Goal: Task Accomplishment & Management: Use online tool/utility

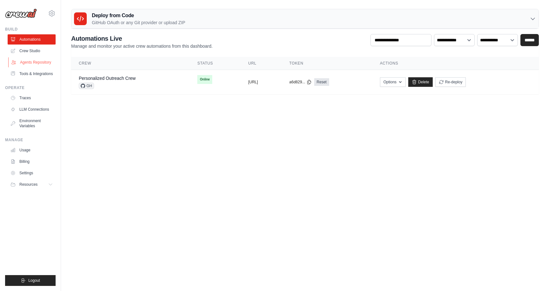
click at [35, 58] on link "Agents Repository" at bounding box center [32, 62] width 48 height 10
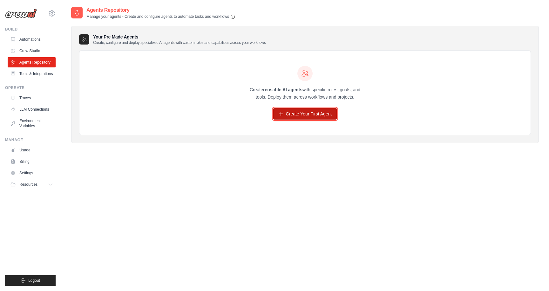
click at [297, 115] on link "Create Your First Agent" at bounding box center [305, 113] width 64 height 11
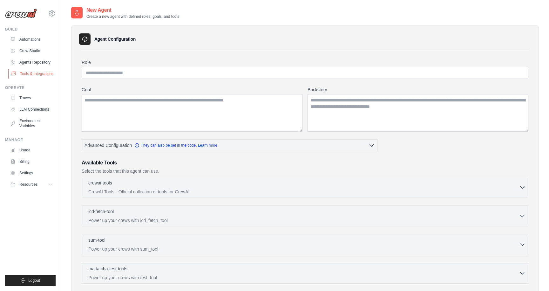
click at [31, 70] on link "Tools & Integrations" at bounding box center [32, 74] width 48 height 10
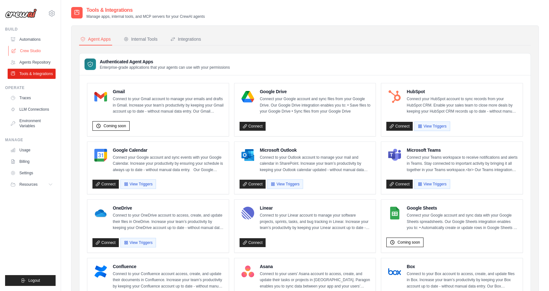
click at [39, 51] on link "Crew Studio" at bounding box center [32, 51] width 48 height 10
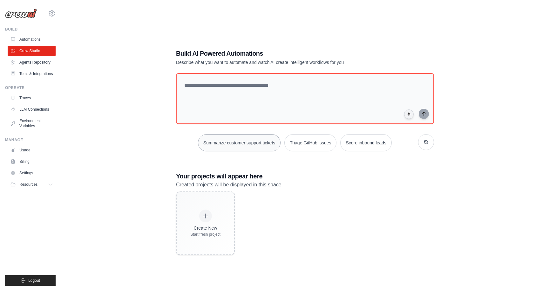
scroll to position [13, 0]
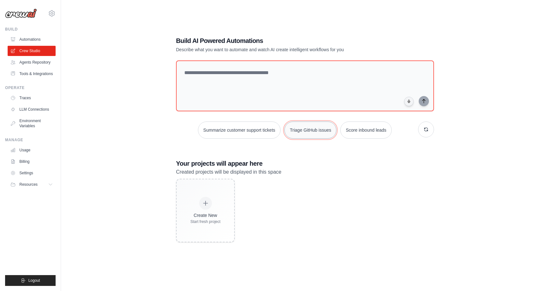
click at [314, 134] on button "Triage GitHub issues" at bounding box center [310, 129] width 52 height 17
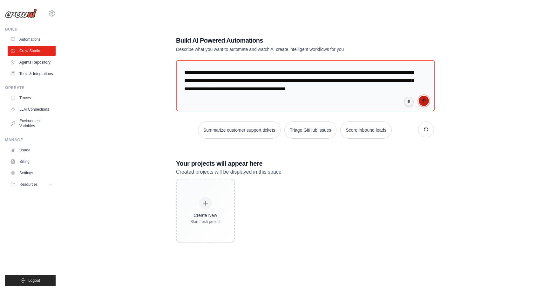
click at [425, 103] on icon "submit" at bounding box center [423, 100] width 5 height 5
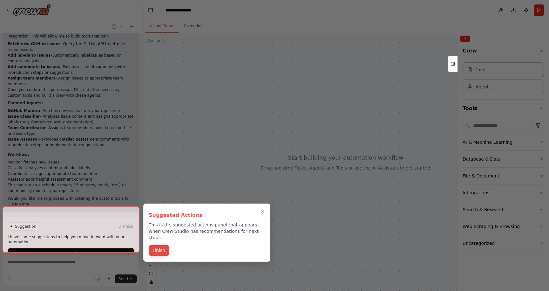
scroll to position [455, 0]
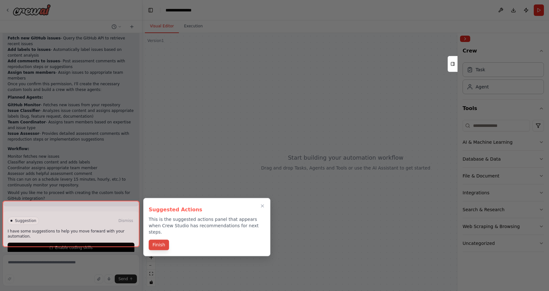
click at [164, 240] on button "Finish" at bounding box center [159, 245] width 20 height 10
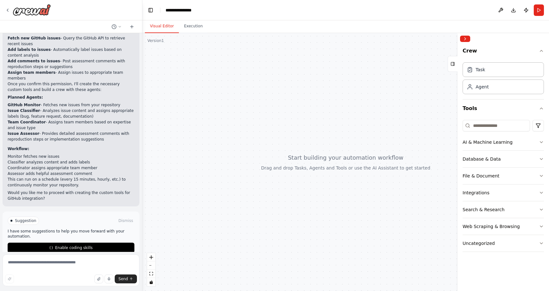
click at [548, 146] on div "Crew Task Agent Tools AI & Machine Learning Database & Data File & Document Int…" at bounding box center [504, 167] width 92 height 246
click at [542, 141] on icon "button" at bounding box center [541, 141] width 3 height 1
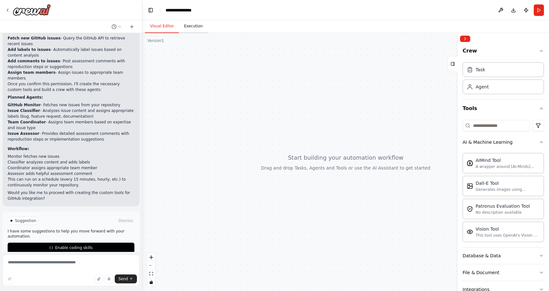
click at [195, 27] on button "Execution" at bounding box center [193, 26] width 29 height 13
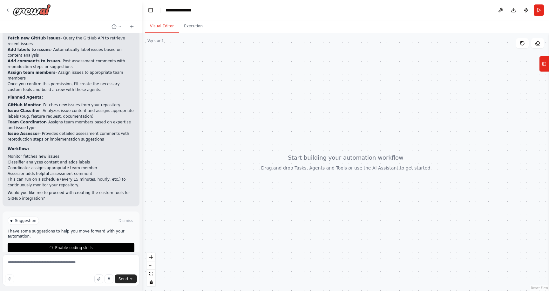
click at [162, 31] on button "Visual Editor" at bounding box center [162, 26] width 34 height 13
click at [142, 207] on div at bounding box center [345, 162] width 407 height 258
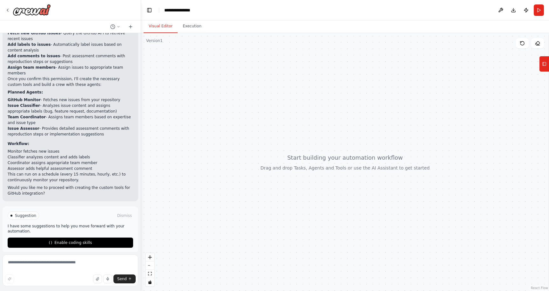
scroll to position [427, 0]
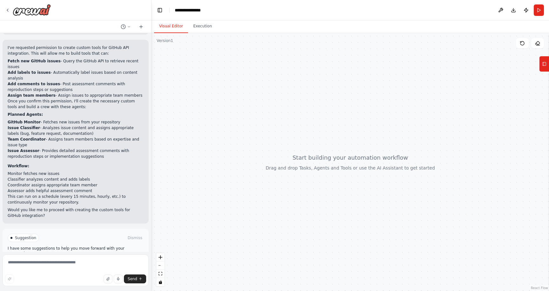
drag, startPoint x: 140, startPoint y: 207, endPoint x: 152, endPoint y: 207, distance: 11.4
click at [152, 207] on div "Build a crew that monitors new GitHub issues in my repository, automatically la…" at bounding box center [274, 145] width 549 height 291
click at [545, 65] on rect at bounding box center [544, 63] width 3 height 3
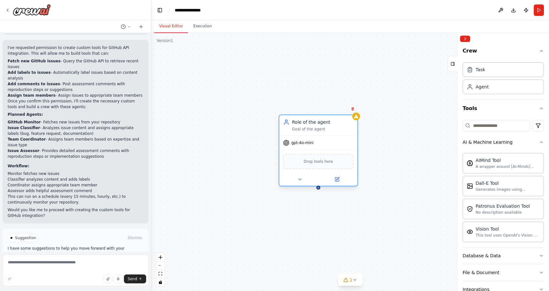
drag, startPoint x: 361, startPoint y: 129, endPoint x: 323, endPoint y: 122, distance: 39.4
click at [323, 122] on div "Role of the agent" at bounding box center [323, 122] width 62 height 6
click at [299, 182] on button at bounding box center [300, 179] width 36 height 8
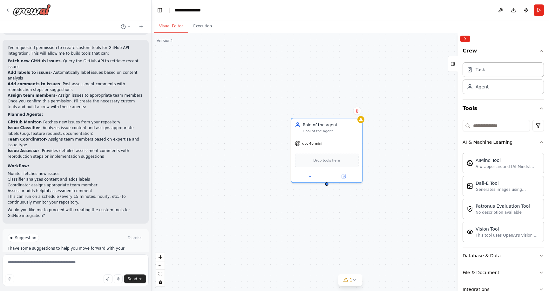
click at [104, 260] on button "Enable coding skills" at bounding box center [76, 265] width 136 height 10
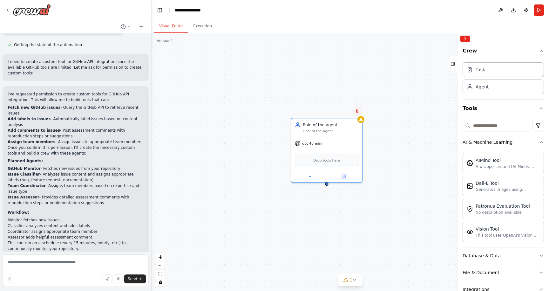
click at [357, 111] on icon at bounding box center [357, 111] width 4 height 4
click at [342, 110] on button "Confirm" at bounding box center [339, 111] width 23 height 8
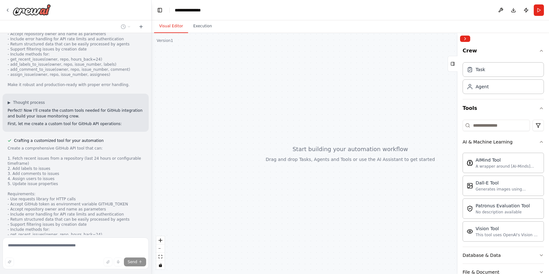
scroll to position [772, 0]
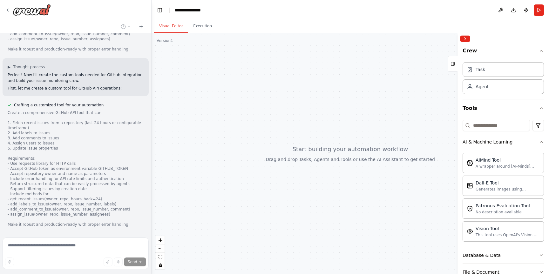
click at [139, 241] on span "Stop" at bounding box center [140, 243] width 9 height 5
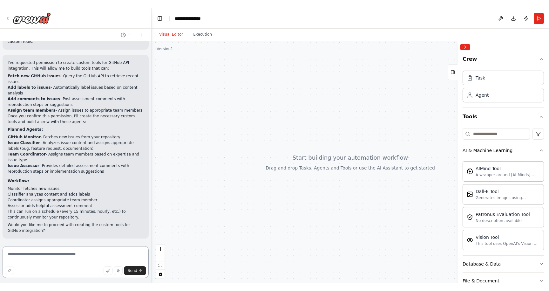
scroll to position [397, 0]
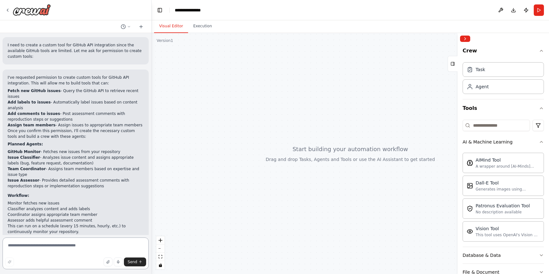
click at [44, 246] on textarea at bounding box center [76, 254] width 146 height 32
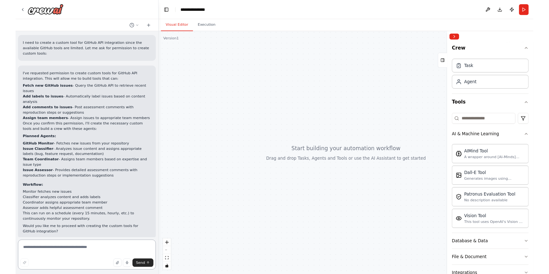
scroll to position [380, 0]
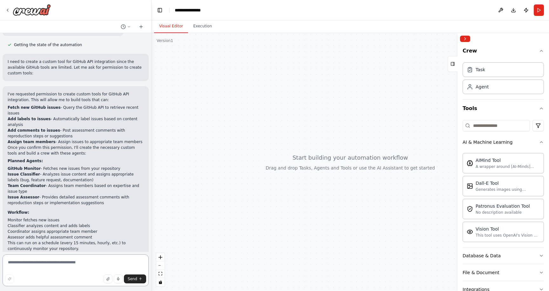
click at [62, 261] on textarea at bounding box center [76, 270] width 146 height 32
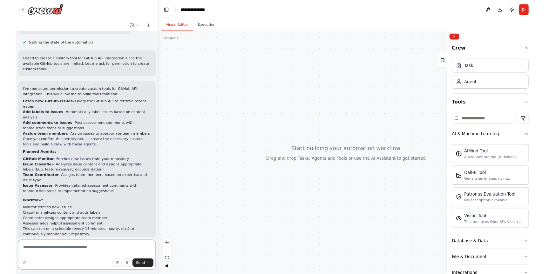
scroll to position [397, 0]
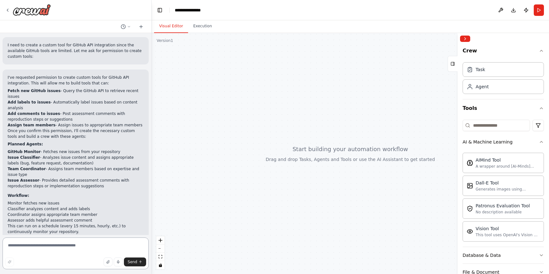
click at [103, 243] on textarea at bounding box center [76, 254] width 146 height 32
type textarea "**********"
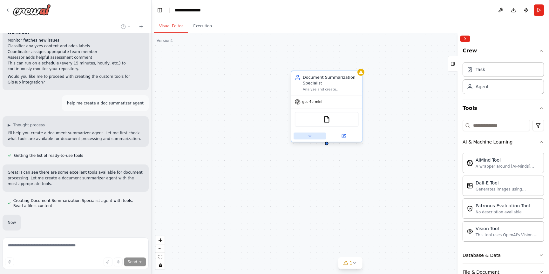
scroll to position [575, 0]
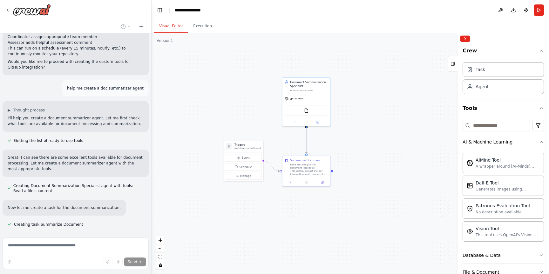
drag, startPoint x: 260, startPoint y: 152, endPoint x: 261, endPoint y: 127, distance: 24.2
click at [261, 127] on div ".deletable-edge-delete-btn { width: 20px; height: 20px; border: 0px solid #ffff…" at bounding box center [350, 153] width 397 height 241
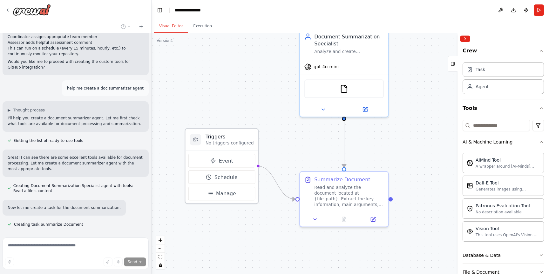
drag, startPoint x: 245, startPoint y: 152, endPoint x: 241, endPoint y: 137, distance: 15.2
click at [241, 137] on h3 "Triggers" at bounding box center [230, 136] width 48 height 7
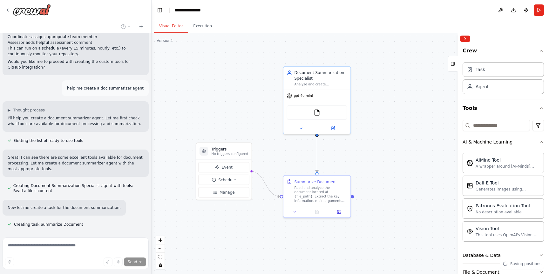
drag, startPoint x: 310, startPoint y: 148, endPoint x: 290, endPoint y: 159, distance: 23.3
click at [290, 159] on div ".deletable-edge-delete-btn { width: 20px; height: 20px; border: 0px solid #ffff…" at bounding box center [350, 153] width 397 height 241
click at [298, 130] on icon at bounding box center [299, 128] width 4 height 4
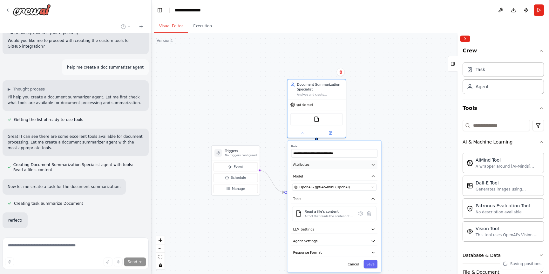
click at [374, 168] on button "Attributes" at bounding box center [334, 164] width 86 height 9
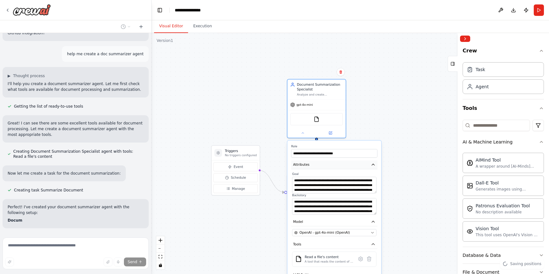
click at [374, 168] on button "Attributes" at bounding box center [334, 164] width 86 height 9
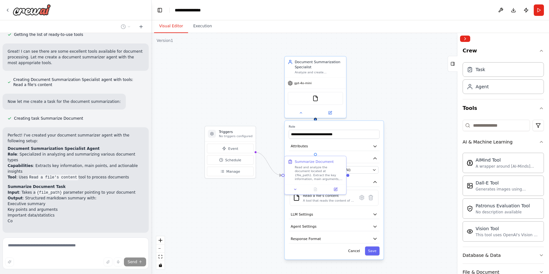
drag, startPoint x: 398, startPoint y: 186, endPoint x: 400, endPoint y: 168, distance: 17.9
click at [400, 168] on div ".deletable-edge-delete-btn { width: 20px; height: 20px; border: 0px solid #ffff…" at bounding box center [350, 153] width 397 height 241
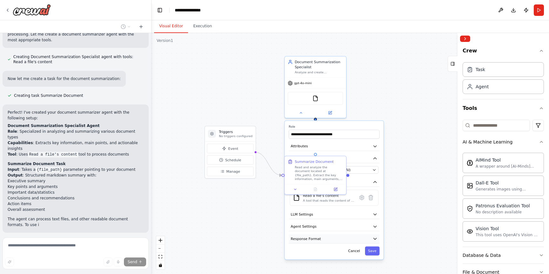
scroll to position [710, 0]
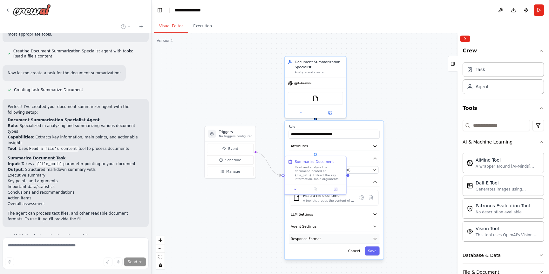
click at [361, 235] on button "Response Format" at bounding box center [334, 238] width 91 height 9
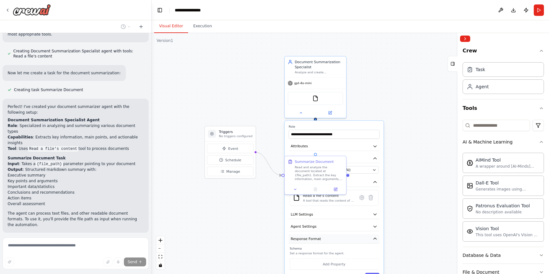
click at [361, 235] on button "Response Format" at bounding box center [334, 238] width 91 height 9
click at [362, 224] on button "Agent Settings" at bounding box center [334, 226] width 91 height 9
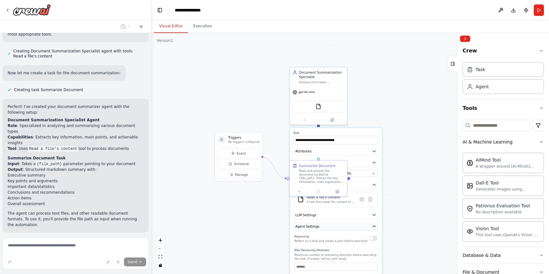
scroll to position [722, 0]
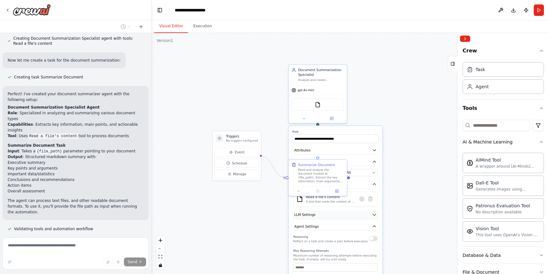
click at [357, 217] on button "LLM Settings" at bounding box center [335, 215] width 86 height 9
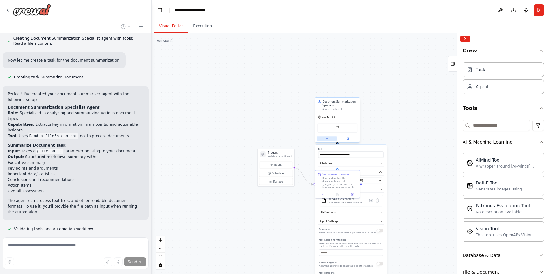
click at [327, 139] on icon at bounding box center [326, 138] width 3 height 3
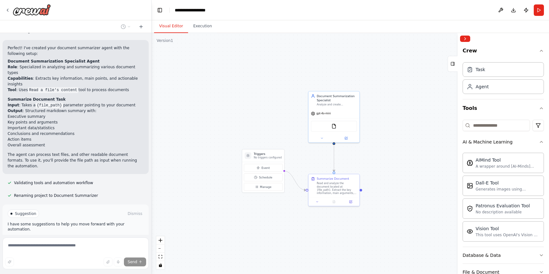
scroll to position [769, 0]
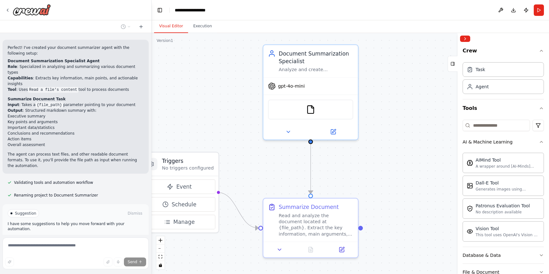
click at [97, 235] on button "Run Automation" at bounding box center [76, 240] width 136 height 10
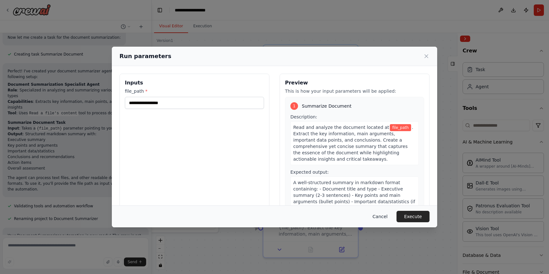
click at [384, 217] on button "Cancel" at bounding box center [380, 216] width 25 height 11
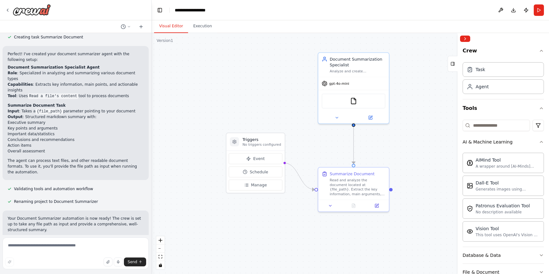
drag, startPoint x: 369, startPoint y: 184, endPoint x: 395, endPoint y: 155, distance: 39.4
click at [395, 155] on div ".deletable-edge-delete-btn { width: 20px; height: 20px; border: 0px solid #ffff…" at bounding box center [350, 153] width 397 height 241
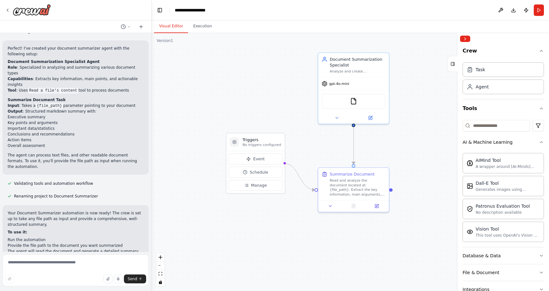
scroll to position [751, 0]
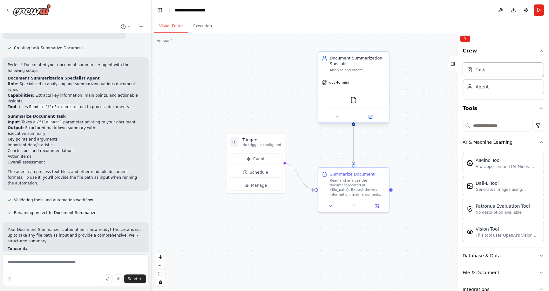
click at [359, 99] on div "FileReadTool" at bounding box center [354, 99] width 64 height 15
click at [356, 100] on img at bounding box center [353, 100] width 7 height 7
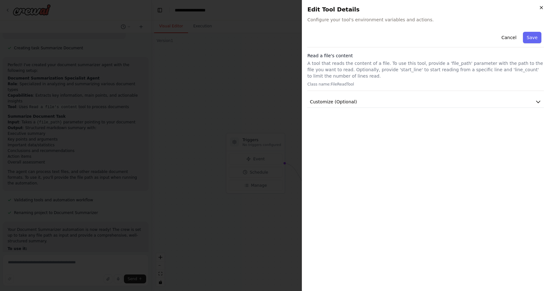
click at [544, 7] on icon "button" at bounding box center [541, 7] width 5 height 5
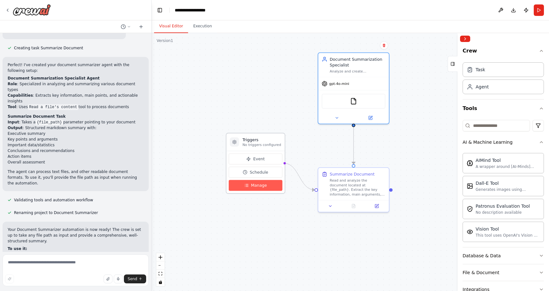
click at [255, 188] on button "Manage" at bounding box center [256, 185] width 54 height 11
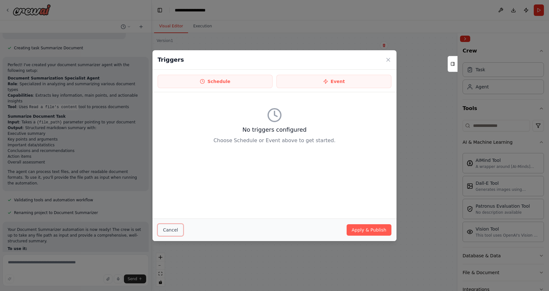
click at [164, 232] on button "Cancel" at bounding box center [171, 230] width 26 height 12
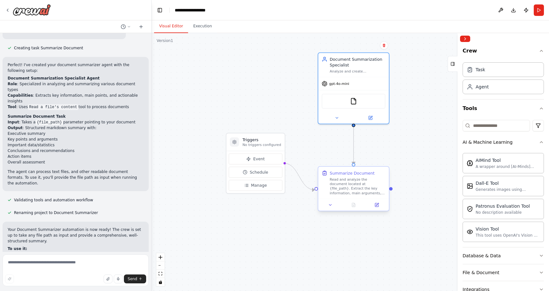
click at [352, 187] on div "Read and analyze the document located at {file_path}. Extract the key informati…" at bounding box center [358, 186] width 56 height 18
drag, startPoint x: 355, startPoint y: 165, endPoint x: 382, endPoint y: 145, distance: 33.2
click at [382, 145] on div ".deletable-edge-delete-btn { width: 20px; height: 20px; border: 0px solid #ffff…" at bounding box center [350, 162] width 397 height 258
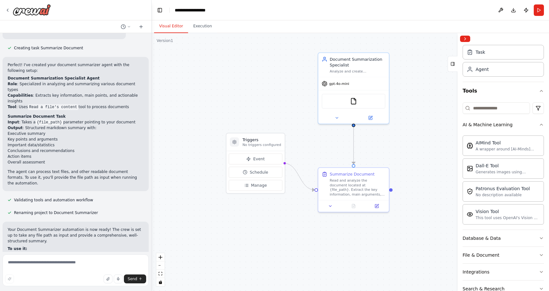
scroll to position [18, 0]
click at [510, 106] on input at bounding box center [496, 107] width 67 height 11
click at [537, 109] on html "Build a crew that monitors new GitHub issues in my repository, automatically la…" at bounding box center [274, 145] width 549 height 291
click at [499, 109] on input at bounding box center [496, 107] width 67 height 11
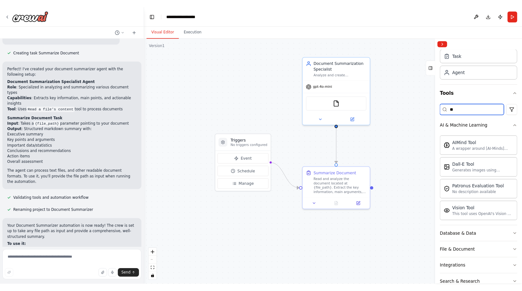
scroll to position [0, 0]
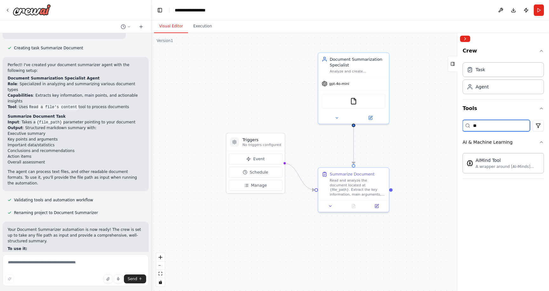
type input "**"
click at [499, 109] on button "Tools" at bounding box center [503, 108] width 81 height 18
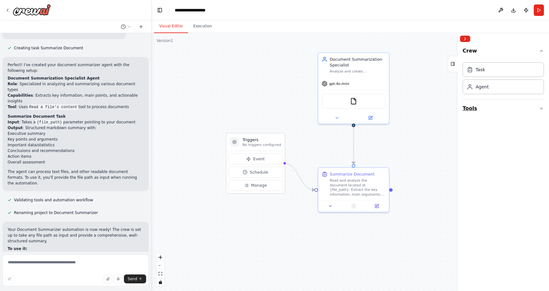
click at [526, 111] on button "Tools" at bounding box center [503, 108] width 81 height 18
click at [540, 106] on icon "button" at bounding box center [541, 108] width 5 height 5
drag, startPoint x: 427, startPoint y: 96, endPoint x: 235, endPoint y: 64, distance: 194.6
click at [235, 64] on div "New Task Task description" at bounding box center [237, 60] width 56 height 11
click at [262, 46] on icon at bounding box center [263, 45] width 3 height 3
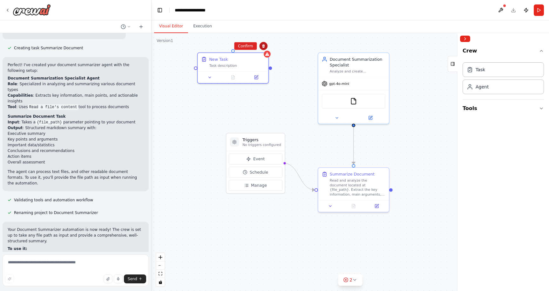
click at [263, 45] on icon at bounding box center [263, 45] width 3 height 3
click at [263, 47] on icon at bounding box center [263, 45] width 3 height 3
click at [242, 45] on button "Confirm" at bounding box center [245, 46] width 23 height 8
click at [500, 111] on button "Tools" at bounding box center [503, 108] width 81 height 18
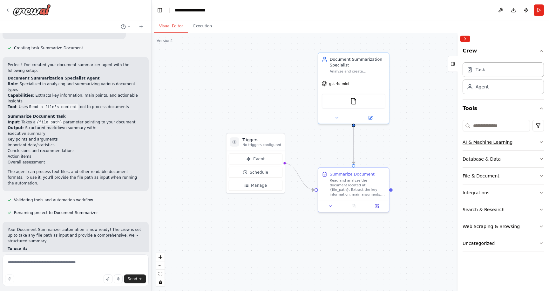
click at [541, 144] on icon "button" at bounding box center [541, 141] width 5 height 5
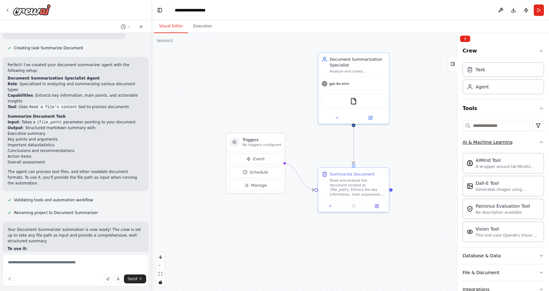
click at [541, 144] on icon "button" at bounding box center [541, 141] width 5 height 5
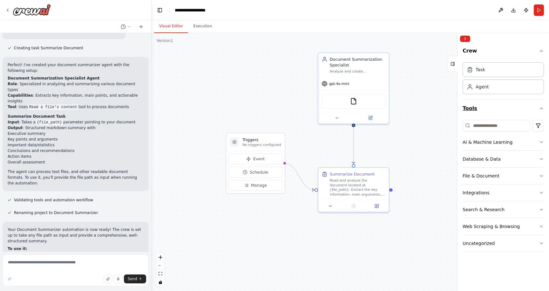
click at [540, 110] on icon "button" at bounding box center [541, 108] width 5 height 5
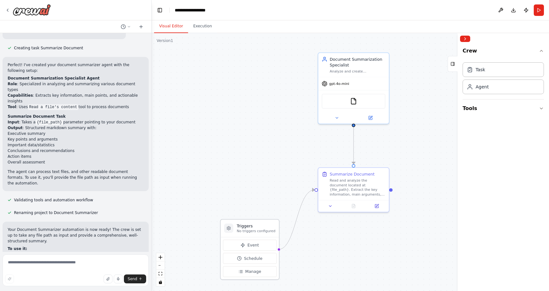
drag, startPoint x: 254, startPoint y: 145, endPoint x: 246, endPoint y: 230, distance: 84.9
click at [246, 230] on p "No triggers configured" at bounding box center [256, 230] width 39 height 4
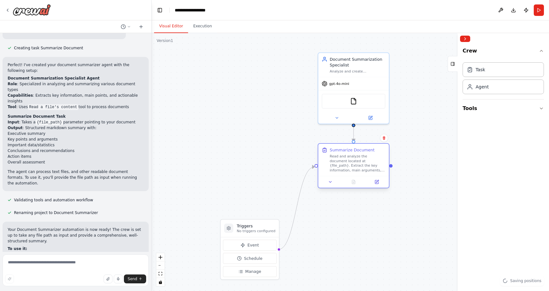
drag, startPoint x: 372, startPoint y: 177, endPoint x: 371, endPoint y: 154, distance: 22.6
click at [371, 154] on div "Read and analyze the document located at {file_path}. Extract the key informati…" at bounding box center [358, 163] width 56 height 18
drag, startPoint x: 254, startPoint y: 228, endPoint x: 254, endPoint y: 188, distance: 39.7
click at [254, 188] on h3 "Triggers" at bounding box center [256, 186] width 39 height 6
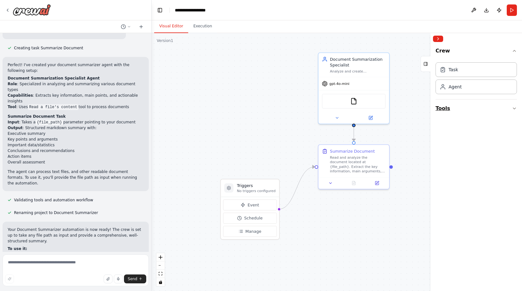
click at [515, 107] on icon "button" at bounding box center [514, 108] width 5 height 5
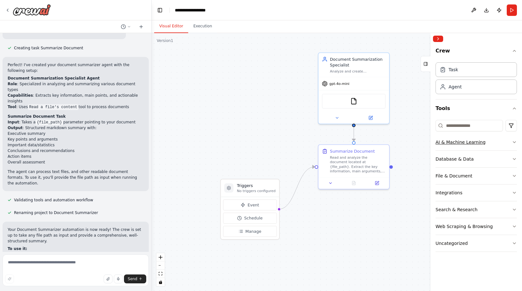
click at [512, 142] on icon "button" at bounding box center [514, 141] width 5 height 5
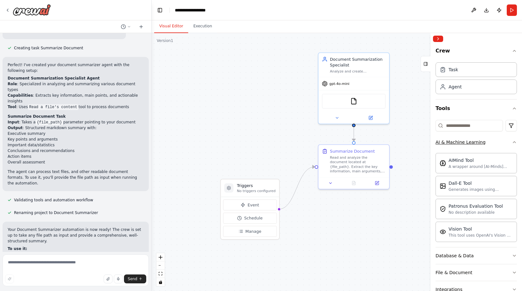
click at [512, 142] on icon "button" at bounding box center [514, 141] width 5 height 5
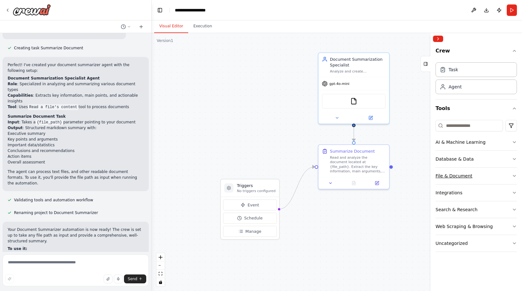
click at [508, 171] on button "File & Document" at bounding box center [475, 175] width 81 height 17
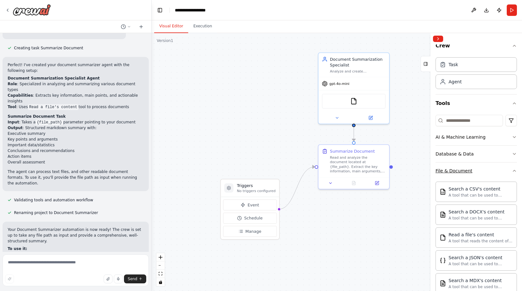
scroll to position [3, 0]
